Goal: Transaction & Acquisition: Subscribe to service/newsletter

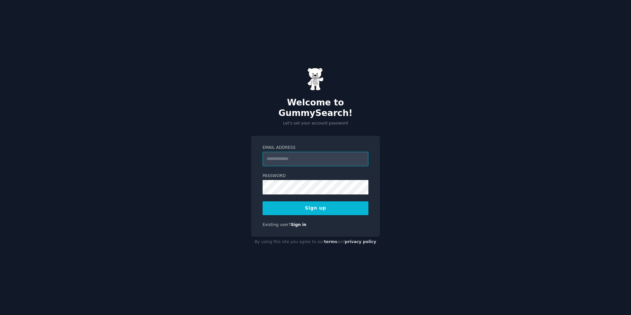
click at [274, 152] on input "Email Address" at bounding box center [316, 159] width 106 height 14
type input "**********"
click at [258, 228] on div "**********" at bounding box center [315, 187] width 129 height 102
click at [322, 207] on button "Sign up" at bounding box center [316, 209] width 106 height 14
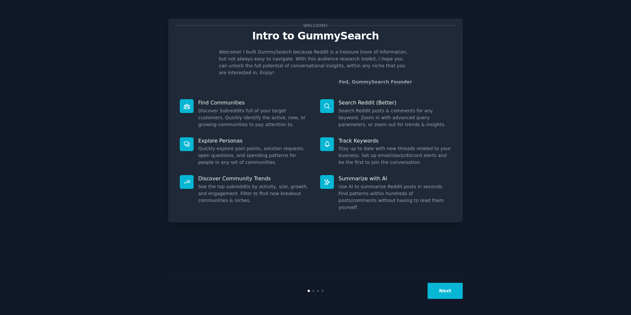
click at [433, 288] on button "Next" at bounding box center [445, 291] width 35 height 16
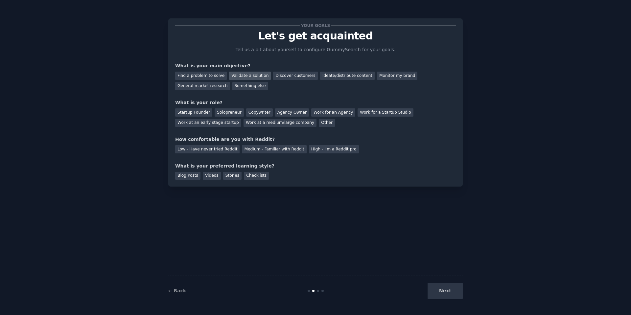
click at [248, 78] on div "Validate a solution" at bounding box center [250, 76] width 42 height 8
click at [286, 77] on div "Discover customers" at bounding box center [295, 76] width 44 height 8
click at [240, 76] on div "Validate a solution" at bounding box center [250, 76] width 42 height 8
click at [193, 113] on div "Startup Founder" at bounding box center [193, 113] width 37 height 8
click at [253, 153] on div "Medium - Familiar with Reddit" at bounding box center [274, 149] width 64 height 8
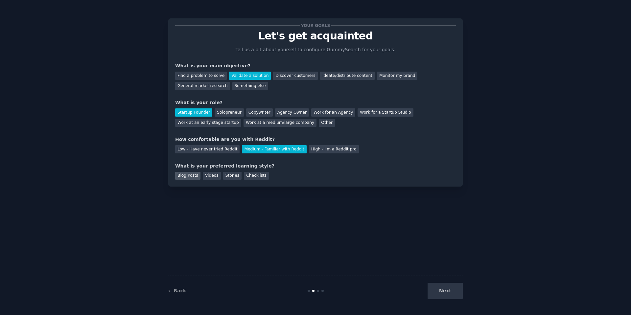
click at [187, 178] on div "Blog Posts" at bounding box center [187, 176] width 25 height 8
click at [198, 176] on div "Blog Posts Videos Stories Checklists" at bounding box center [315, 175] width 281 height 11
click at [204, 178] on div "Videos" at bounding box center [212, 176] width 18 height 8
click at [193, 178] on div "Blog Posts" at bounding box center [187, 176] width 25 height 8
click at [440, 290] on button "Next" at bounding box center [445, 291] width 35 height 16
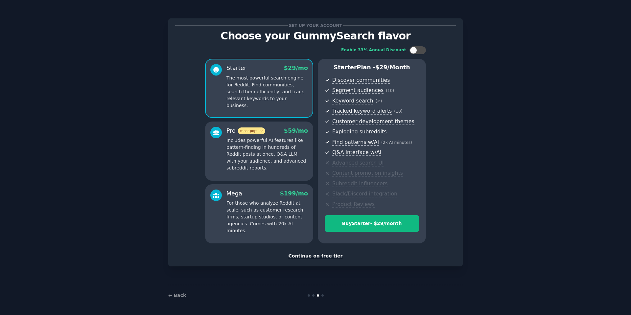
click at [274, 168] on p "Includes powerful AI features like pattern-finding in hundreds of Reddit posts …" at bounding box center [268, 154] width 82 height 35
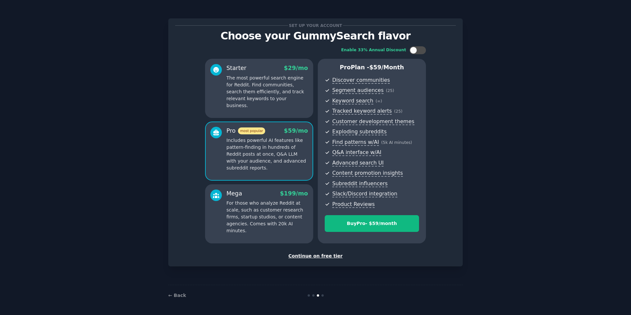
click at [281, 179] on div "Pro most popular $ 59 /mo Includes powerful AI features like pattern-finding in…" at bounding box center [259, 151] width 108 height 59
click at [288, 210] on p "For those who analyze Reddit at scale, such as customer research firms, startup…" at bounding box center [268, 217] width 82 height 35
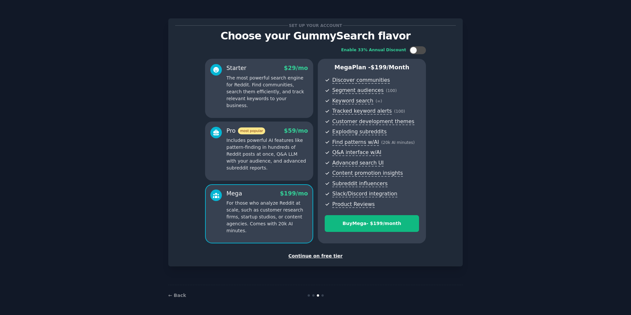
click at [276, 157] on p "Includes powerful AI features like pattern-finding in hundreds of Reddit posts …" at bounding box center [268, 154] width 82 height 35
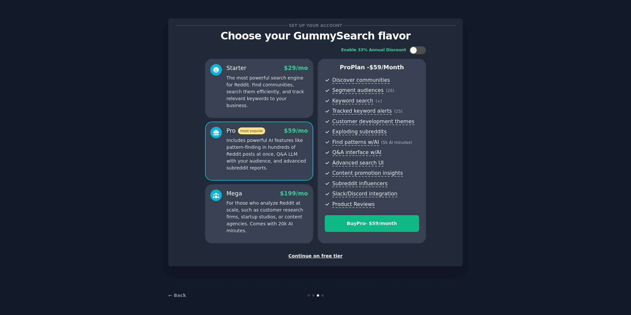
click at [260, 104] on div "Starter $ 29 /mo The most powerful search engine for Reddit. Find communities, …" at bounding box center [259, 88] width 108 height 59
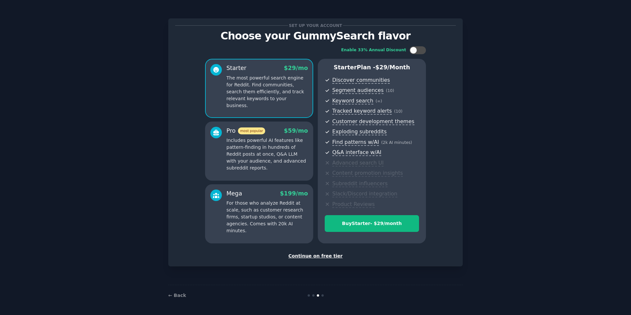
click at [269, 167] on p "Includes powerful AI features like pattern-finding in hundreds of Reddit posts …" at bounding box center [268, 154] width 82 height 35
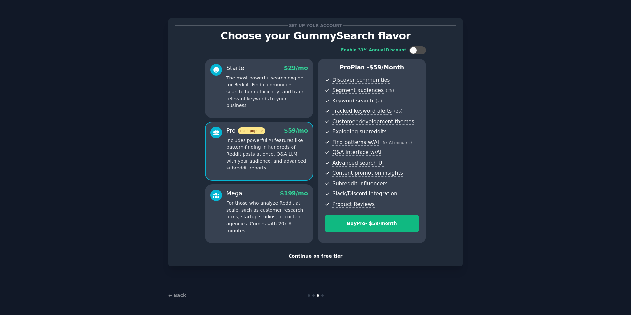
click at [273, 192] on div "Mega $ 199 /mo" at bounding box center [268, 194] width 82 height 8
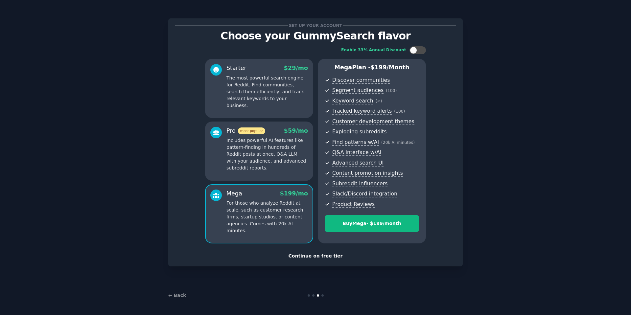
click at [268, 168] on p "Includes powerful AI features like pattern-finding in hundreds of Reddit posts …" at bounding box center [268, 154] width 82 height 35
